Goal: Task Accomplishment & Management: Manage account settings

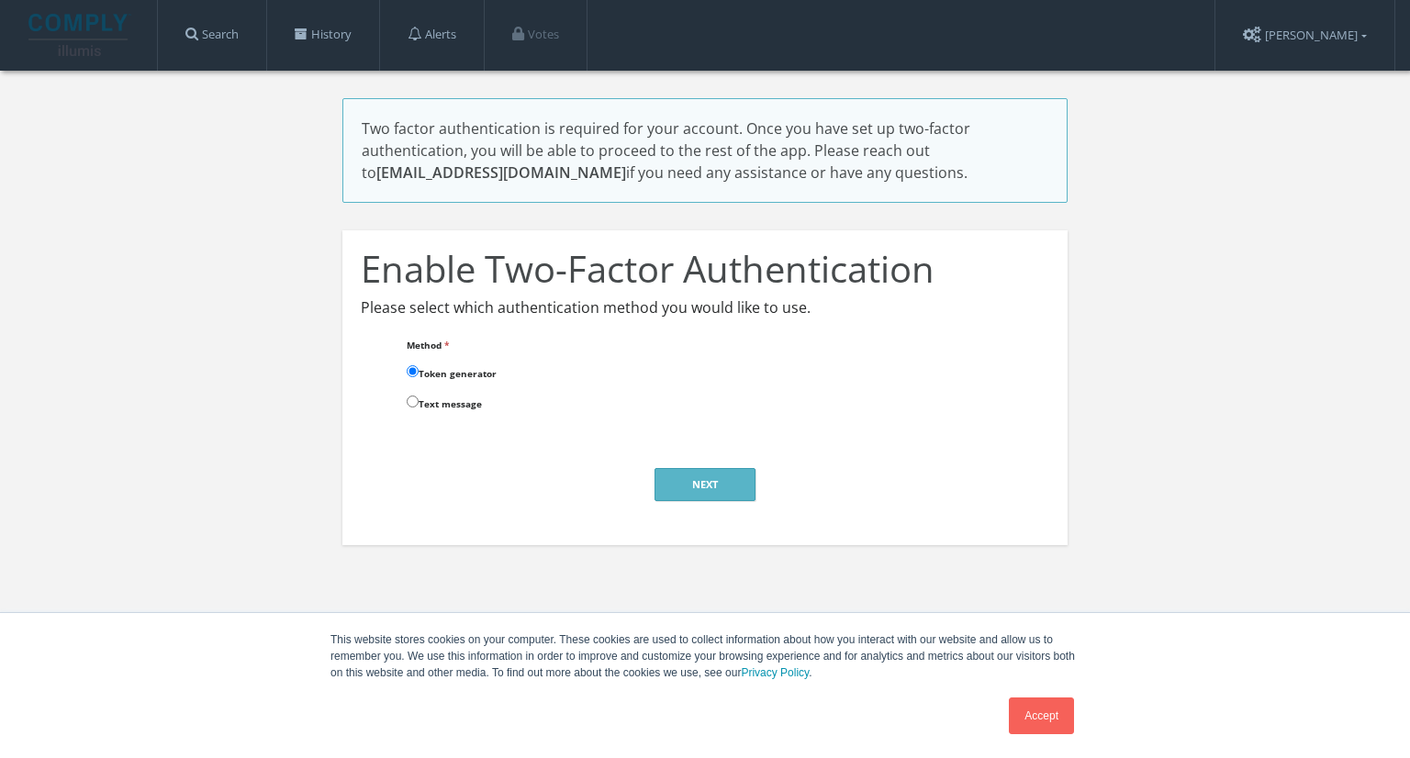
click at [410, 402] on input "Text message" at bounding box center [413, 402] width 12 height 12
radio input "true"
drag, startPoint x: 697, startPoint y: 480, endPoint x: 711, endPoint y: 480, distance: 14.7
click at [697, 480] on button "Next" at bounding box center [704, 484] width 101 height 33
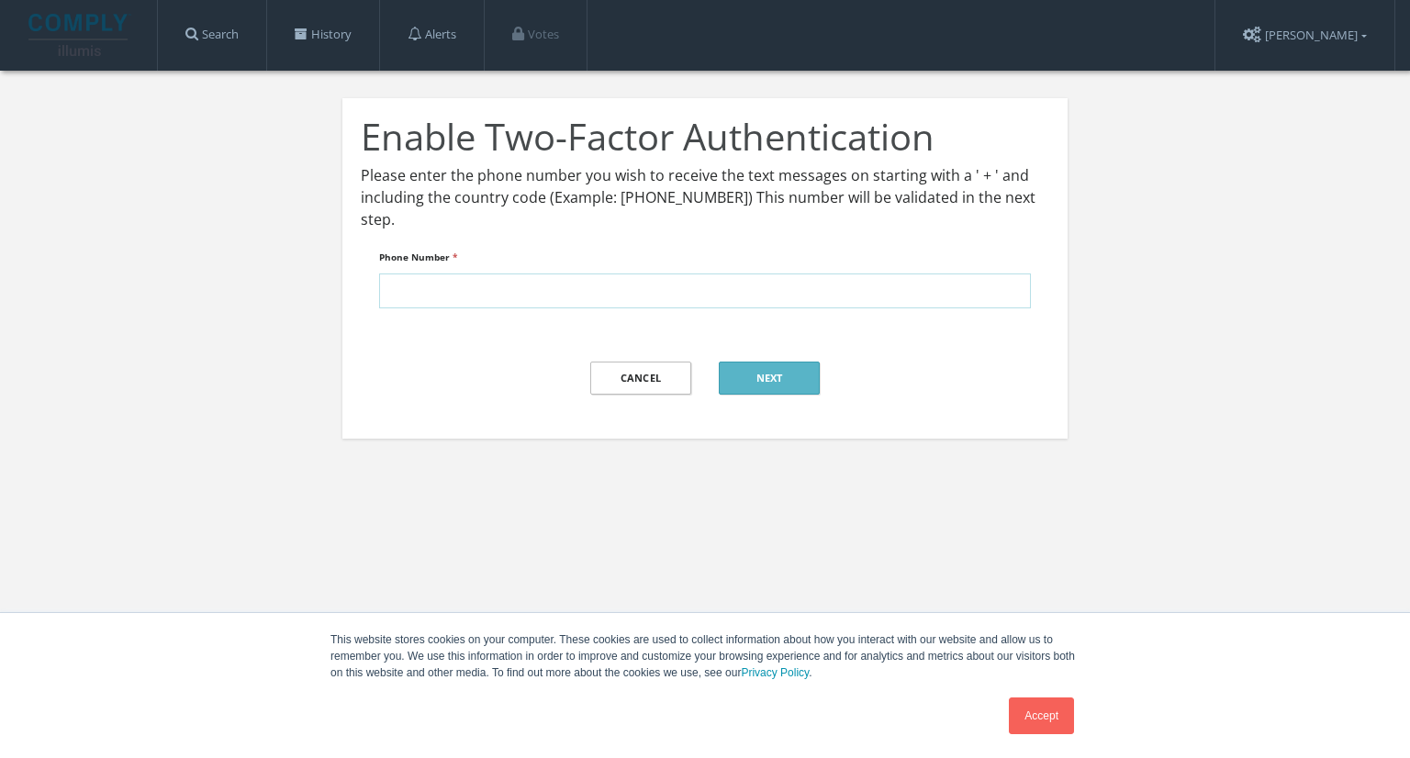
click at [543, 301] on input "Phone Number *" at bounding box center [705, 290] width 652 height 35
type input "07960030010"
click at [783, 380] on button "Next" at bounding box center [769, 378] width 101 height 33
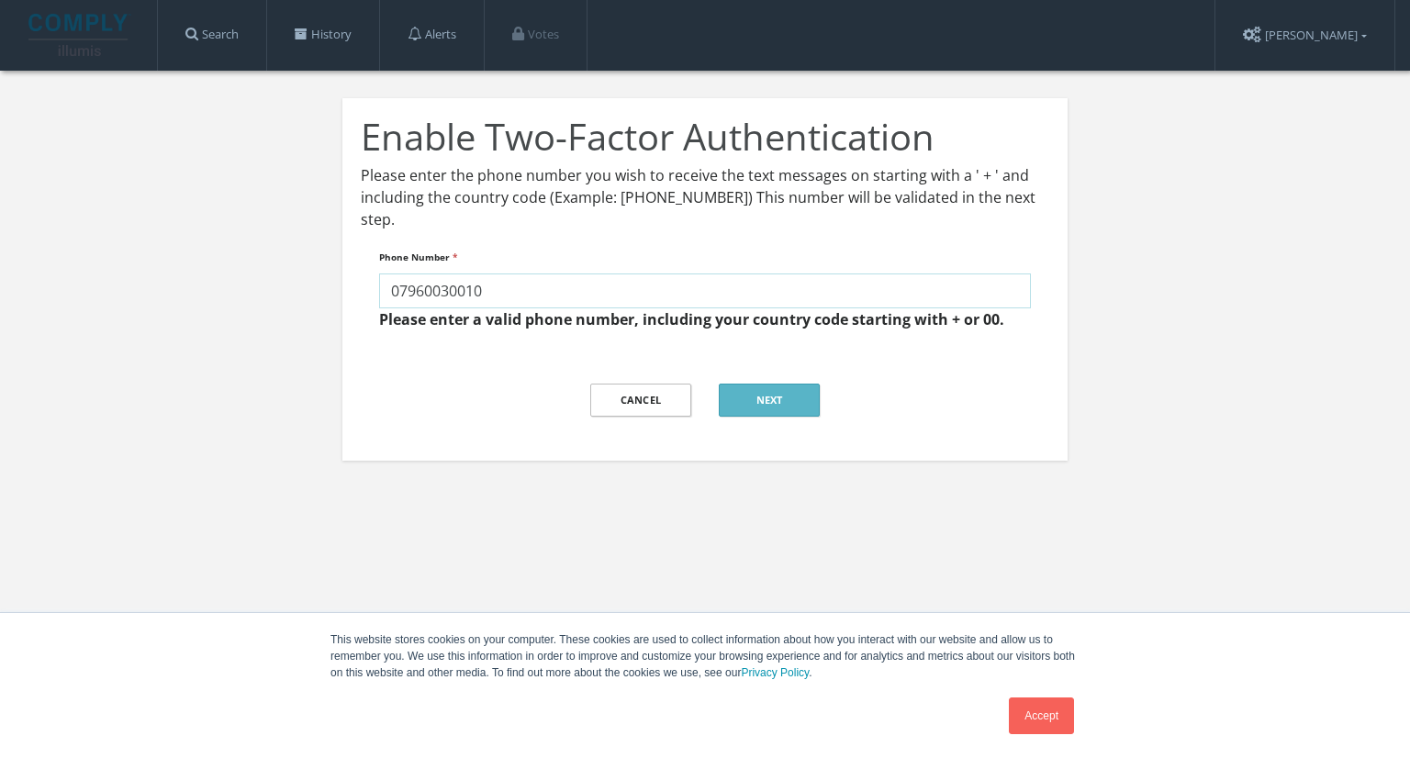
click at [395, 288] on input "07960030010" at bounding box center [705, 290] width 652 height 35
type input "+447960030010"
click at [769, 407] on button "Next" at bounding box center [769, 400] width 101 height 33
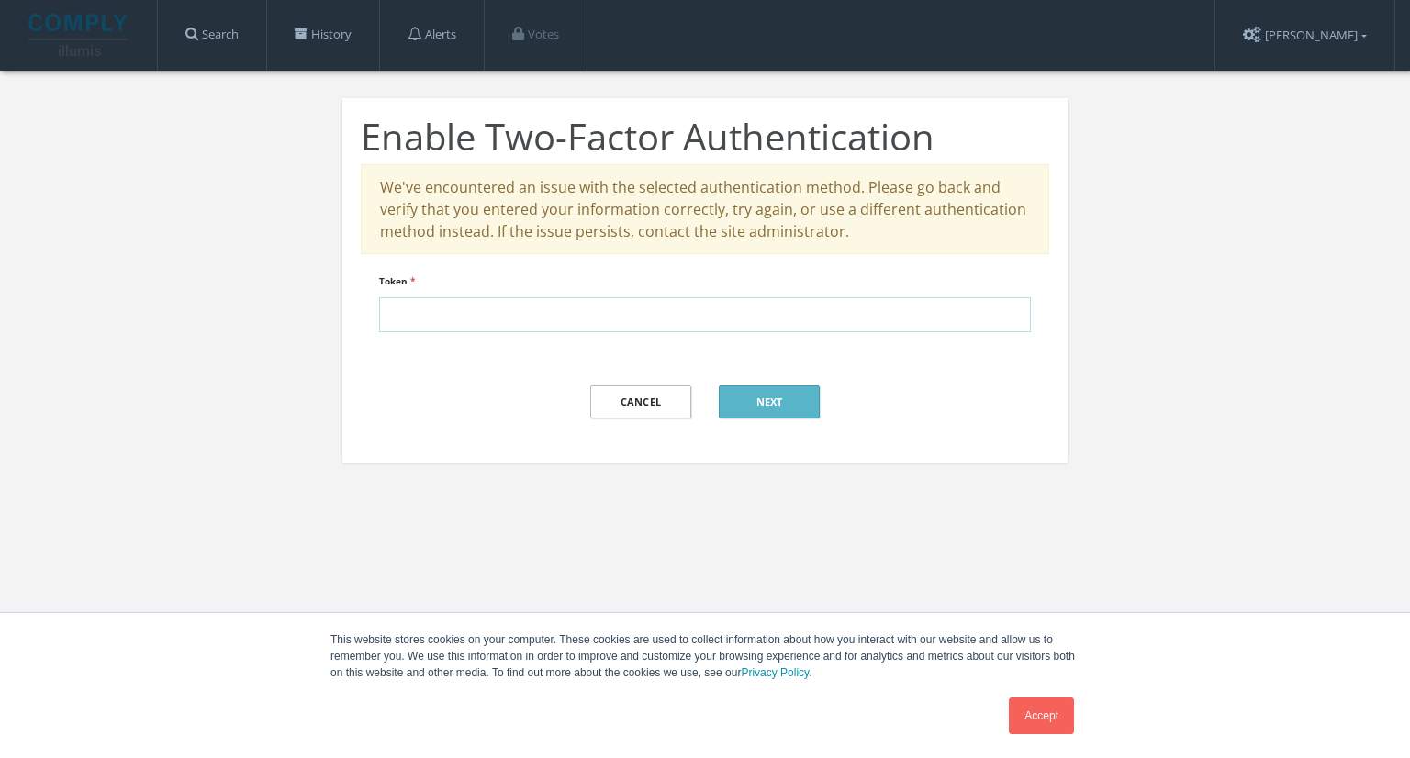
click at [413, 323] on input "Token *" at bounding box center [705, 314] width 652 height 35
